Goal: Task Accomplishment & Management: Complete application form

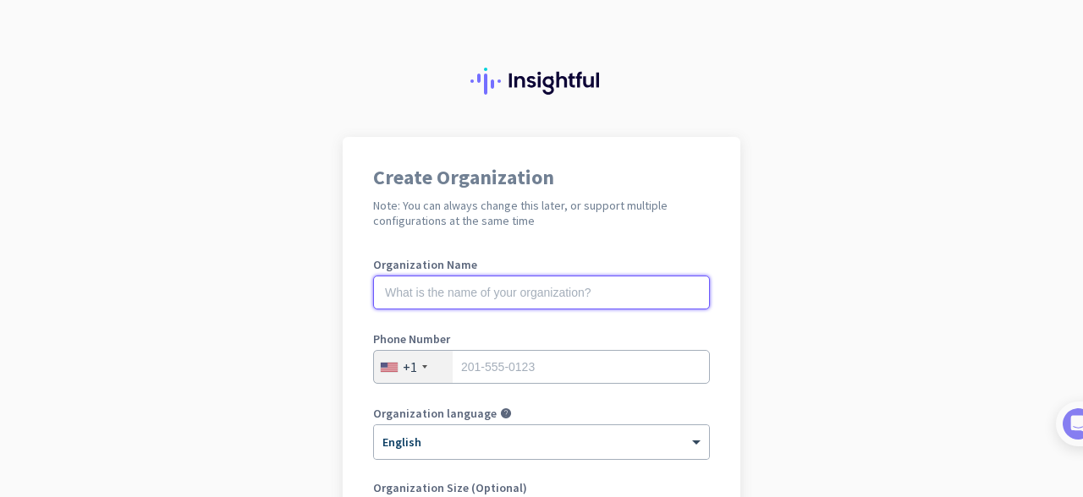
click at [557, 304] on input "text" at bounding box center [541, 293] width 337 height 34
click at [499, 277] on input "text" at bounding box center [541, 293] width 337 height 34
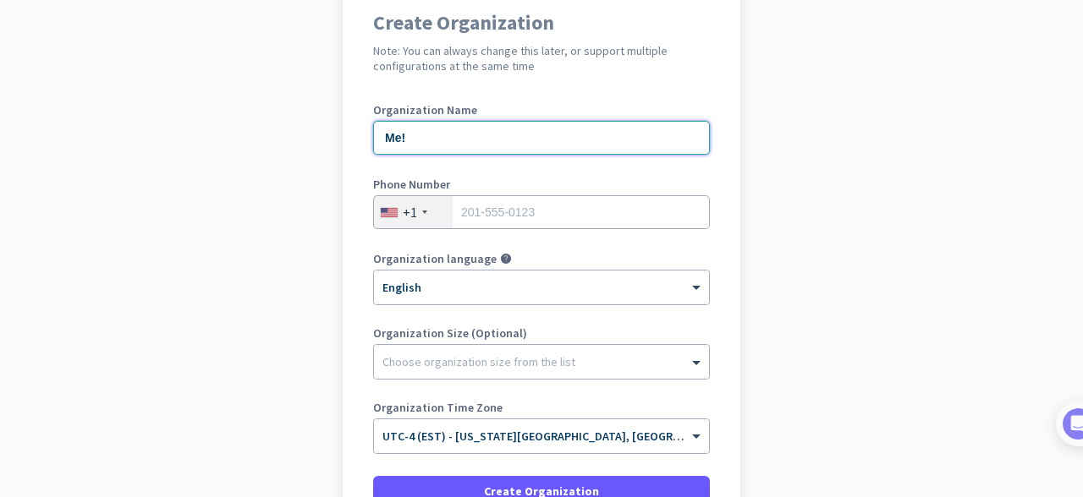
scroll to position [167, 0]
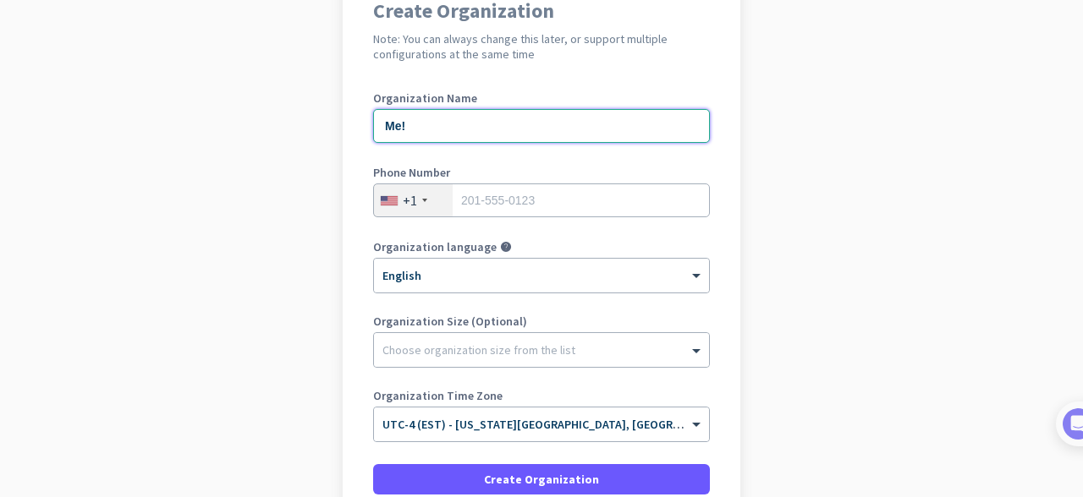
type input "Me!"
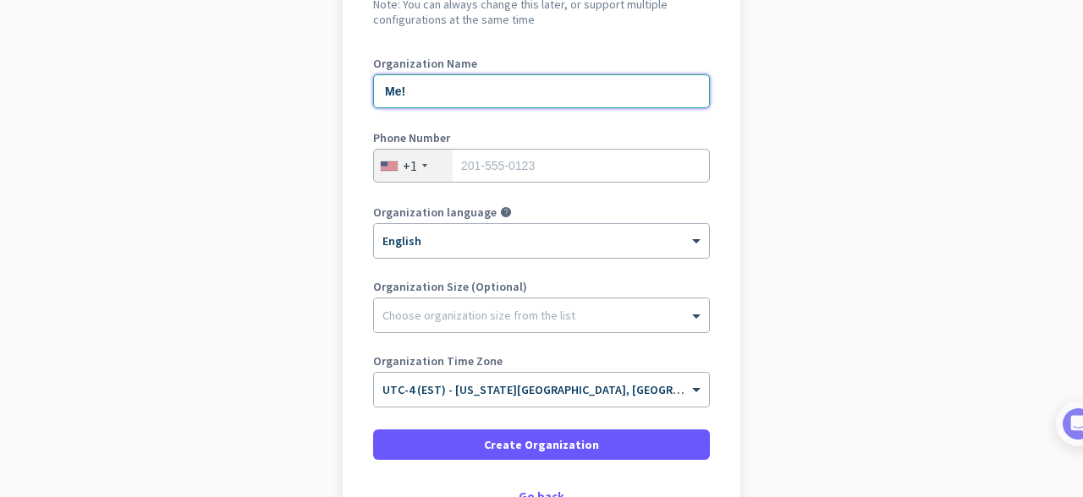
scroll to position [202, 0]
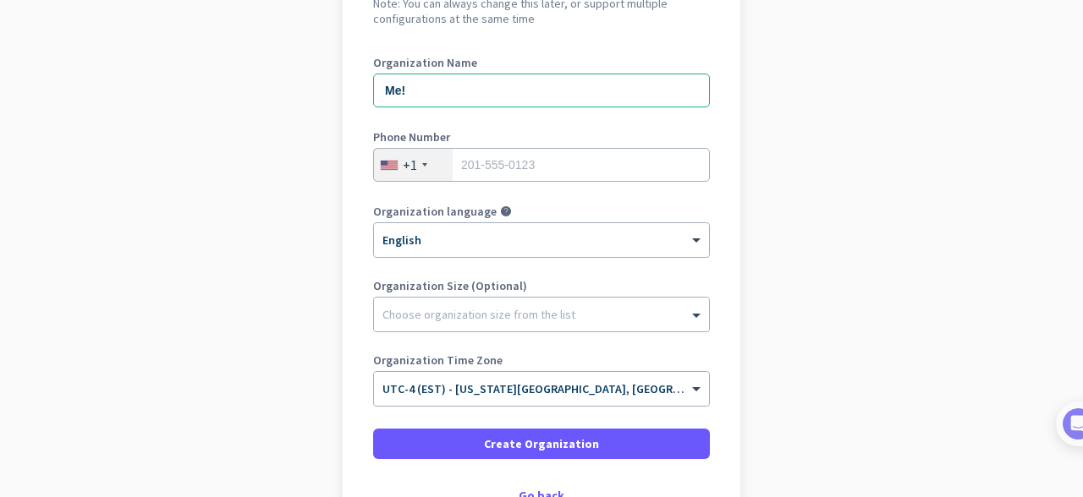
click at [706, 310] on div "Create Organization Note: You can always change this later, or support multiple…" at bounding box center [542, 233] width 398 height 597
click at [688, 310] on span at bounding box center [698, 314] width 21 height 17
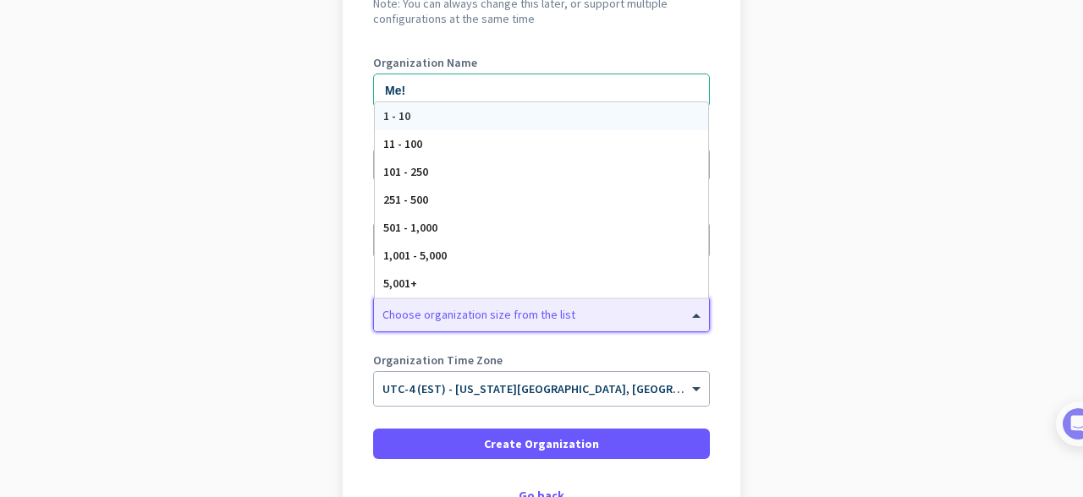
click at [466, 108] on div "1 - 10" at bounding box center [541, 116] width 333 height 28
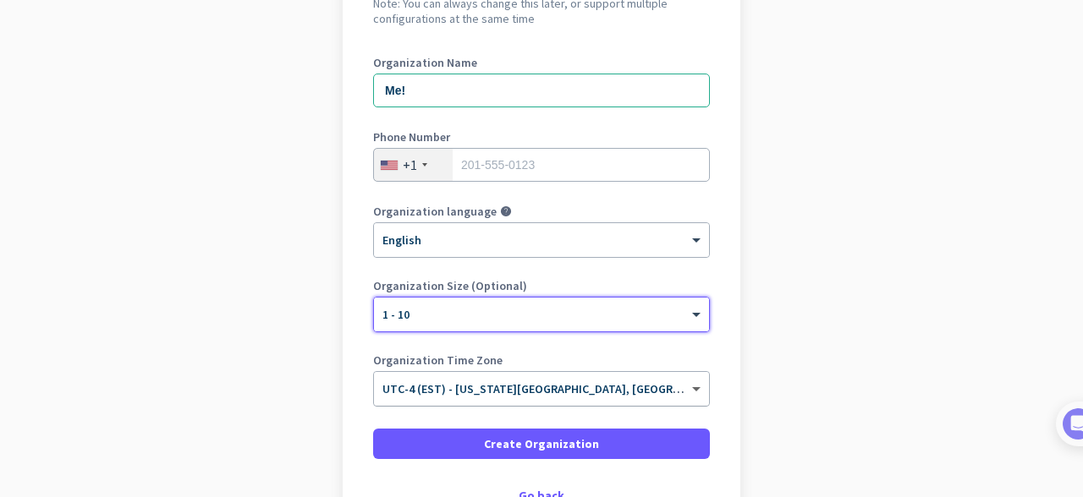
click at [694, 386] on span at bounding box center [698, 389] width 21 height 14
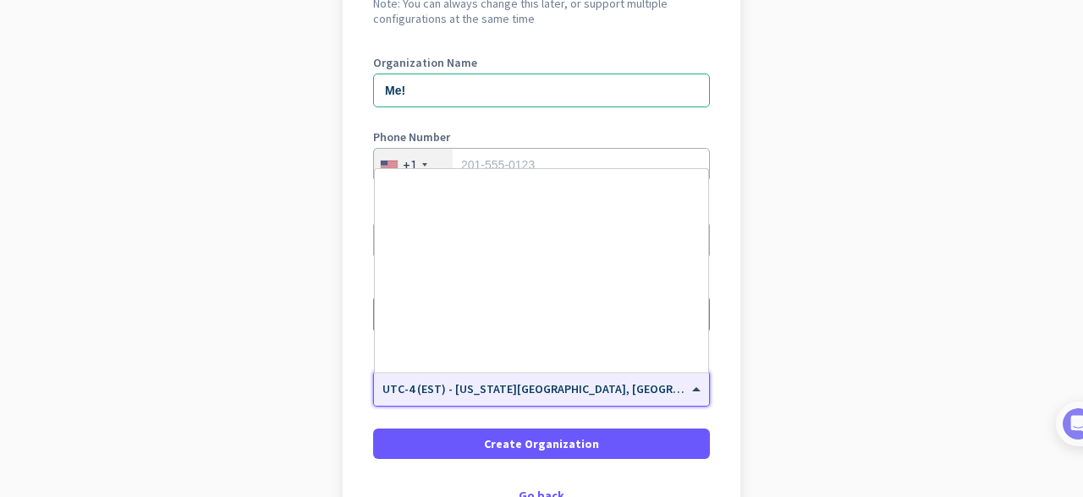
scroll to position [1954, 0]
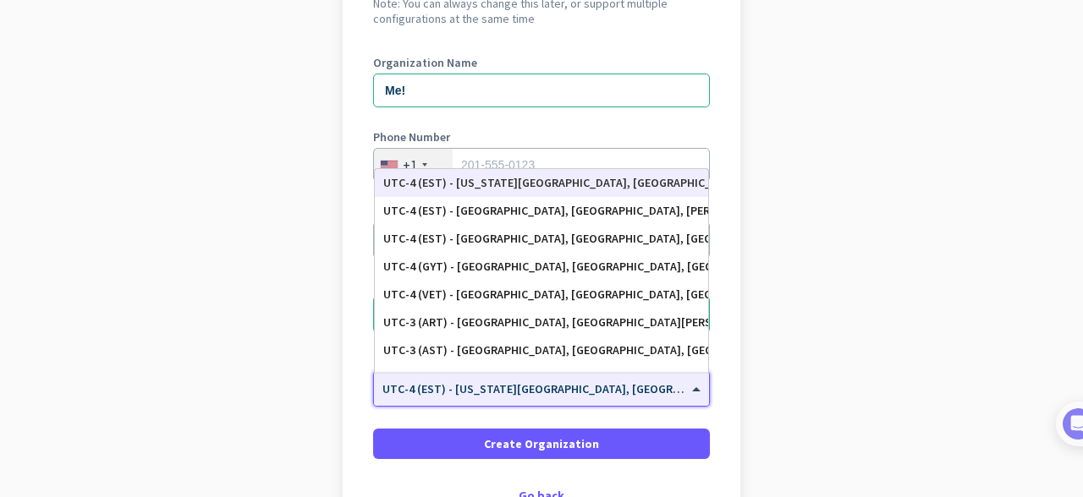
click at [659, 173] on div "UTC-4 (EST) - [US_STATE][GEOGRAPHIC_DATA], [GEOGRAPHIC_DATA], [GEOGRAPHIC_DATA]…" at bounding box center [541, 183] width 333 height 28
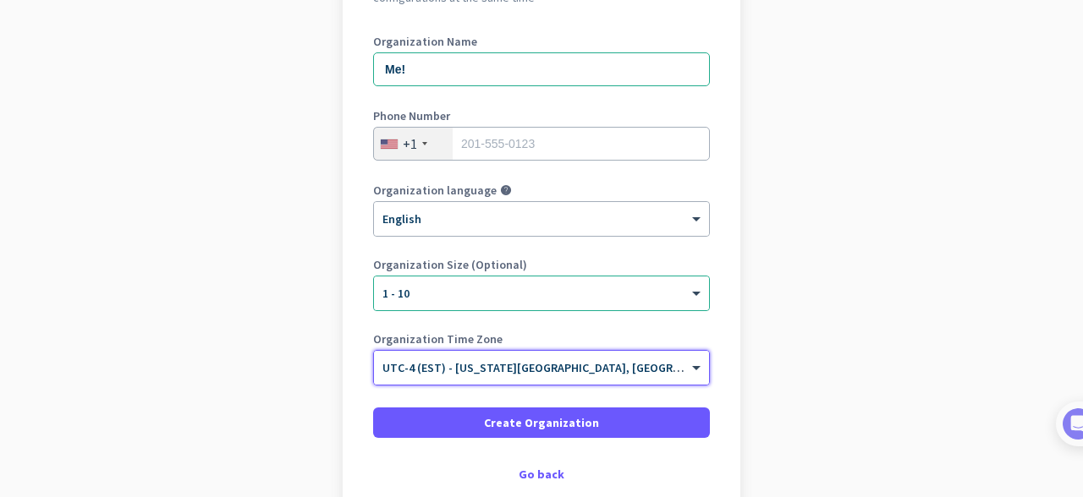
scroll to position [234, 0]
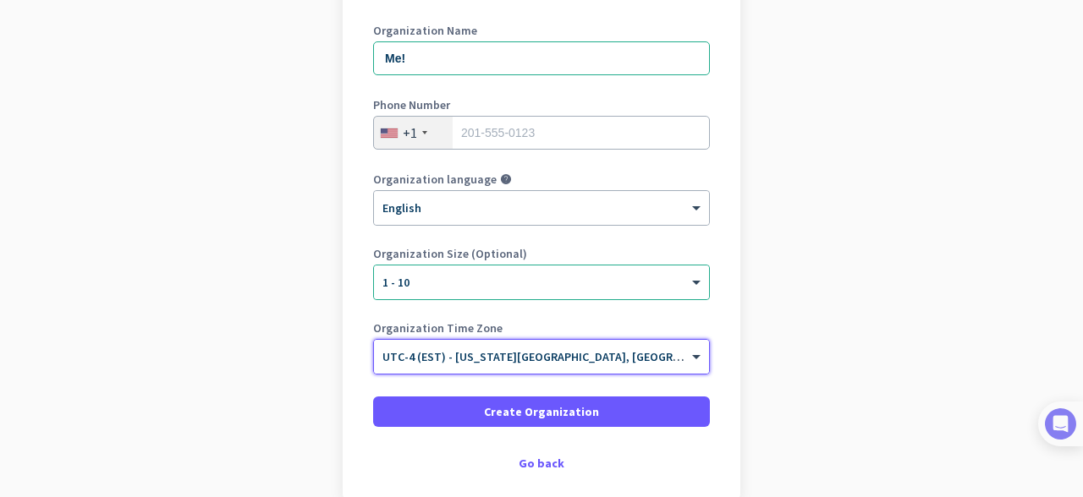
click at [1072, 431] on img at bounding box center [1060, 424] width 31 height 31
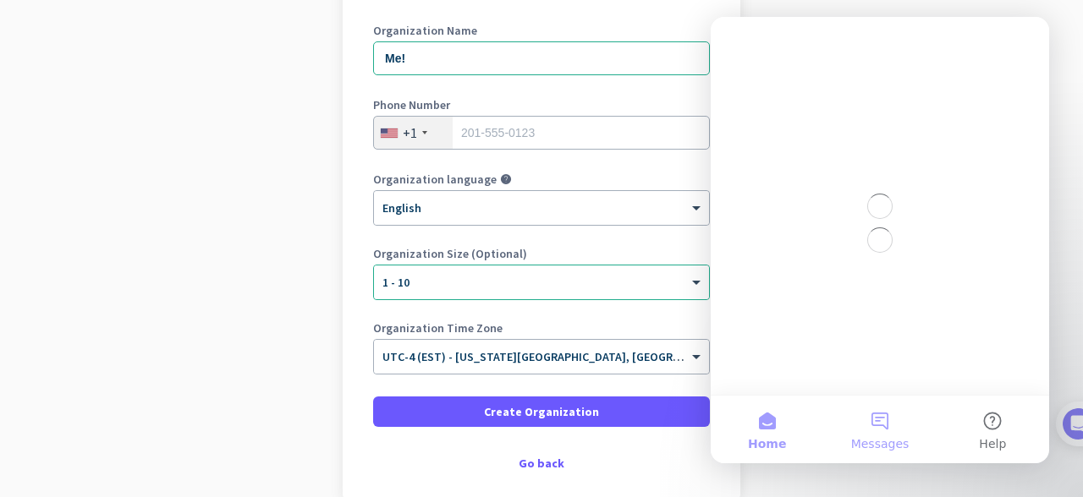
scroll to position [0, 0]
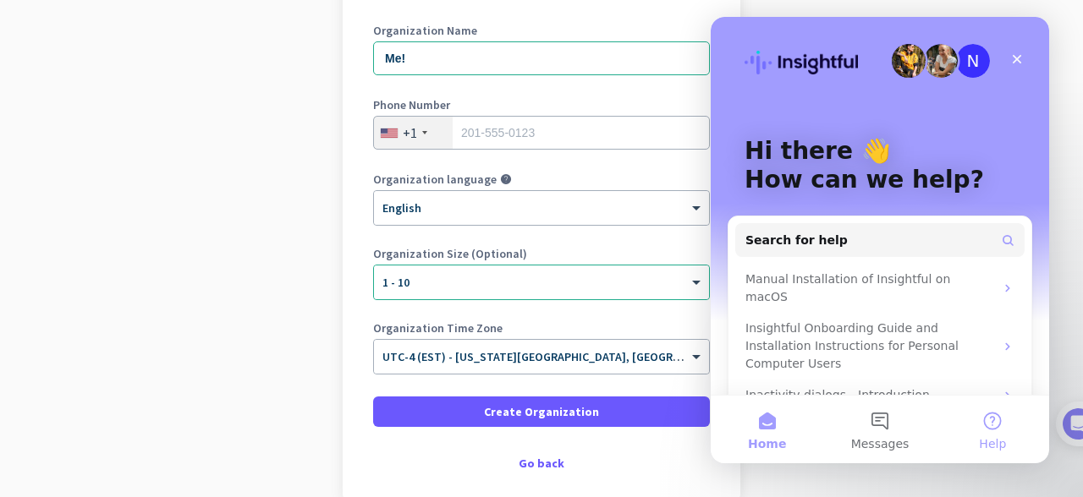
click at [1000, 431] on button "Help" at bounding box center [992, 430] width 112 height 68
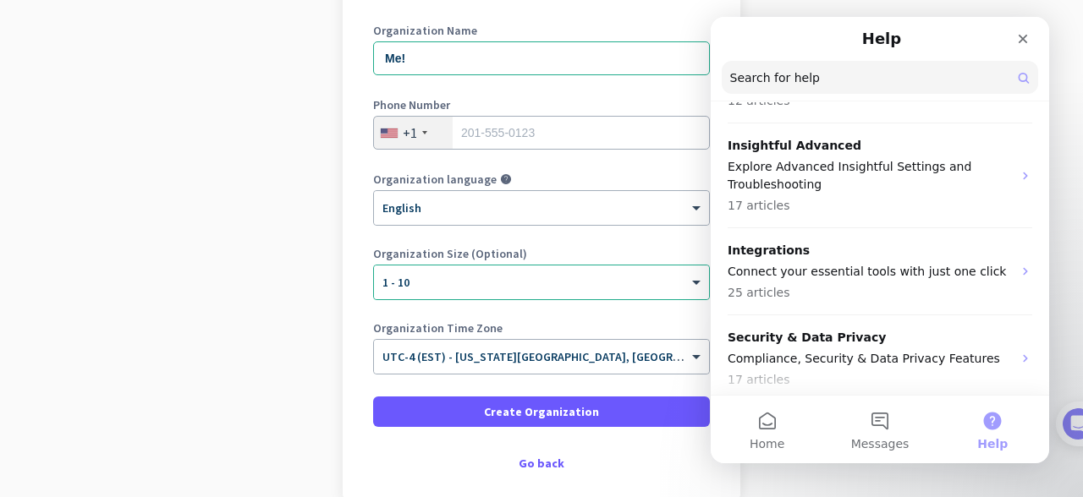
scroll to position [942, 0]
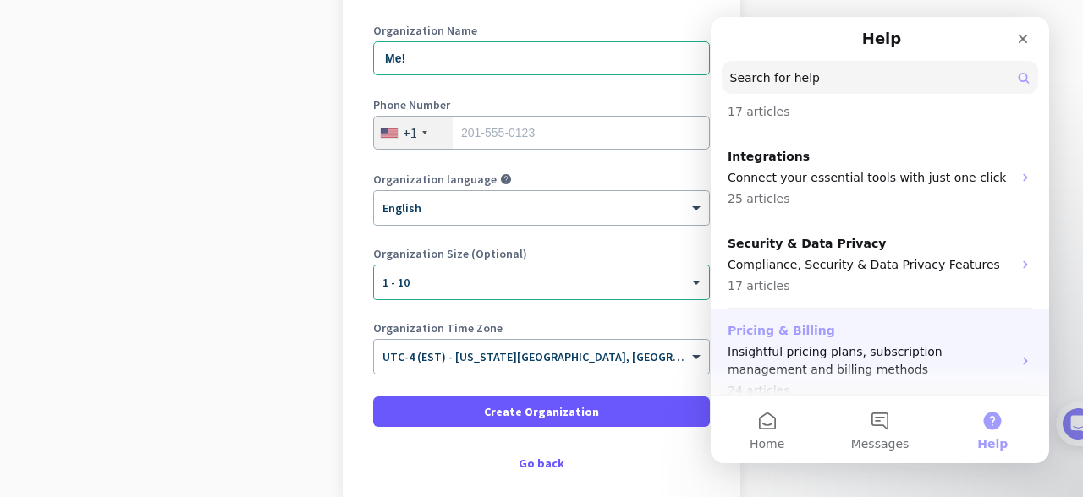
click at [938, 322] on div "Pricing & Billing Insightful pricing plans, subscription management and billing…" at bounding box center [869, 361] width 284 height 78
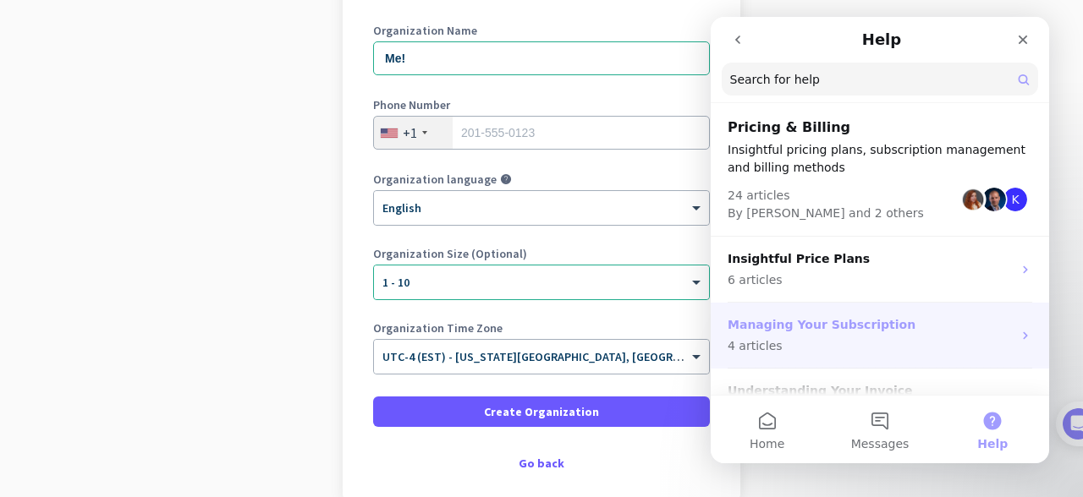
click at [923, 326] on p "Managing Your Subscription" at bounding box center [869, 325] width 284 height 18
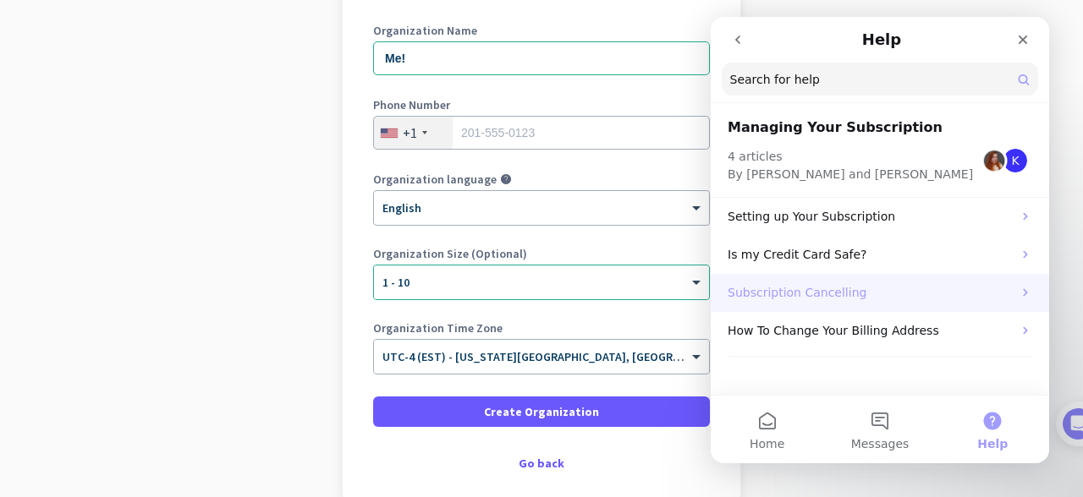
click at [873, 292] on p "Subscription Cancelling" at bounding box center [869, 293] width 284 height 18
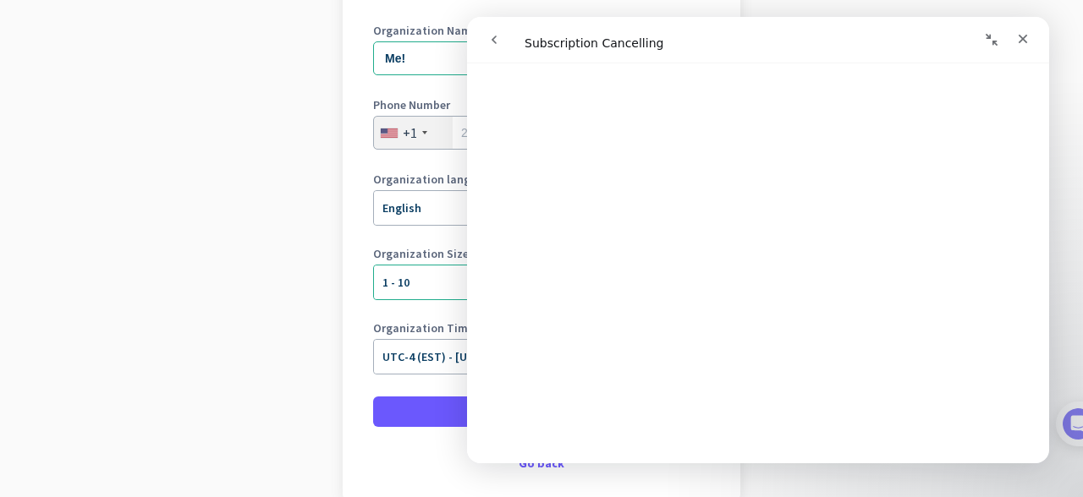
scroll to position [230, 0]
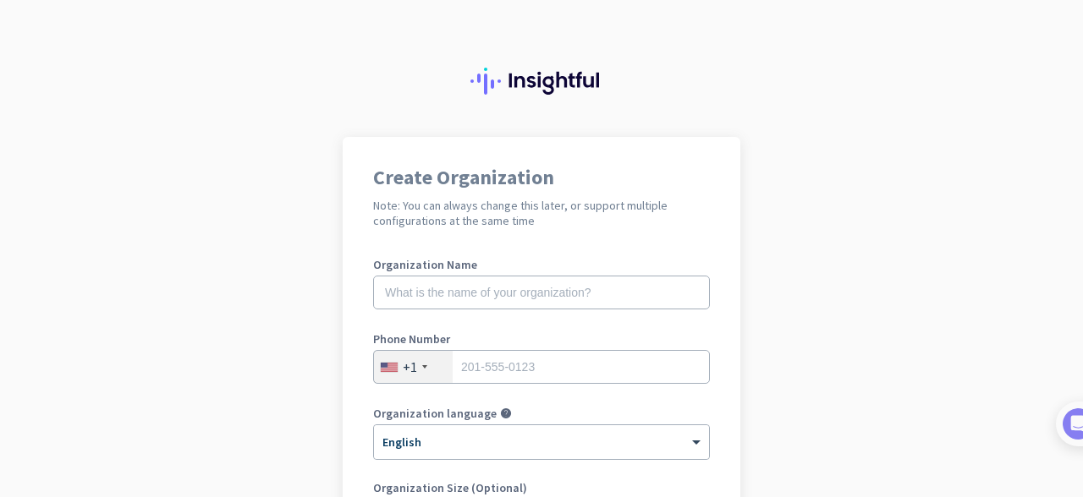
click at [201, 240] on app-onboarding-organization "Create Organization Note: You can always change this later, or support multiple…" at bounding box center [541, 478] width 1083 height 682
